Goal: Task Accomplishment & Management: Manage account settings

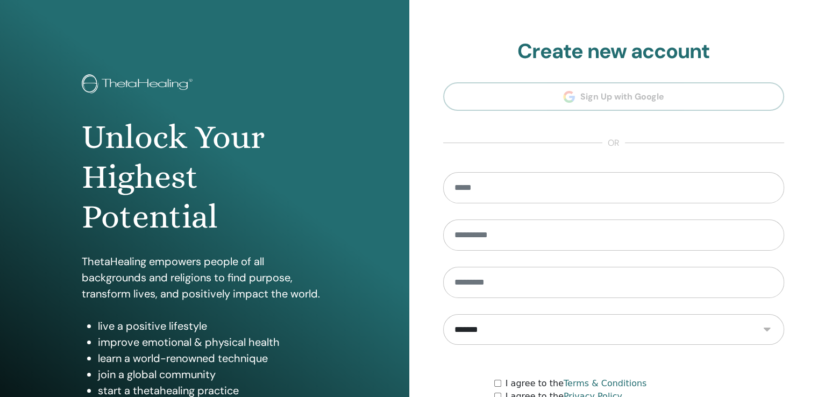
type input "**********"
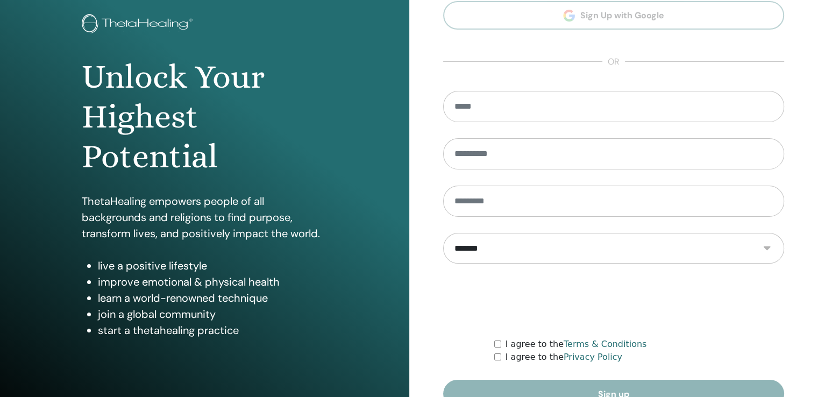
scroll to position [119, 0]
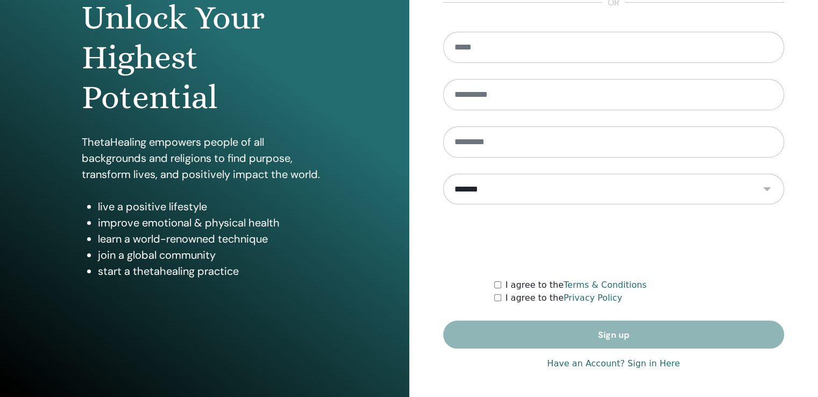
click at [600, 362] on link "Have an Account? Sign in Here" at bounding box center [613, 363] width 133 height 13
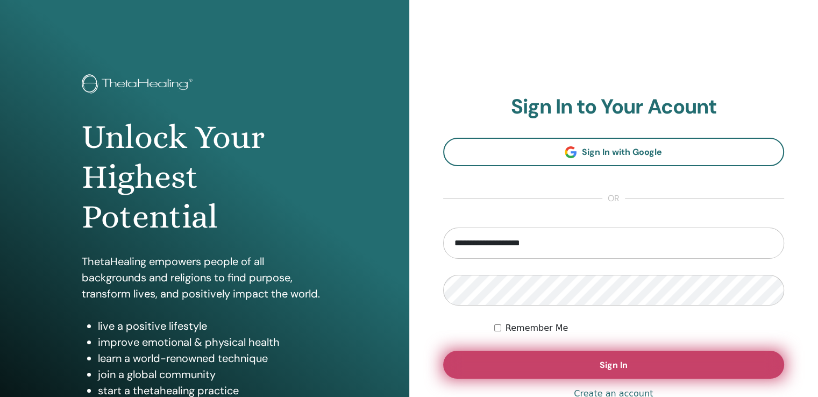
click at [590, 360] on button "Sign In" at bounding box center [614, 365] width 342 height 28
